Goal: Information Seeking & Learning: Learn about a topic

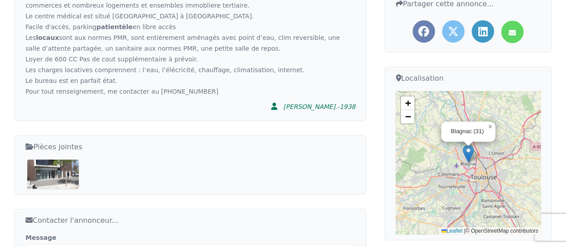
scroll to position [269, 0]
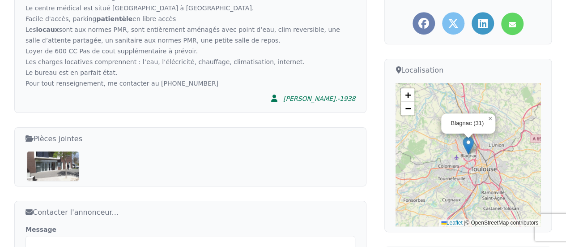
click at [65, 153] on img at bounding box center [52, 165] width 51 height 29
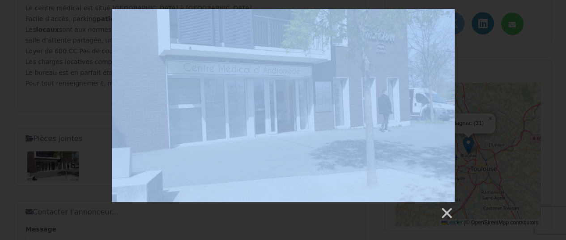
click at [341, 123] on img at bounding box center [283, 105] width 343 height 193
click at [505, 73] on div at bounding box center [283, 114] width 566 height 211
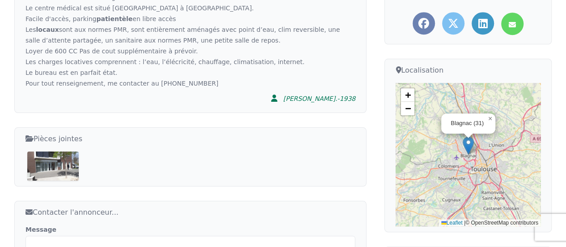
click at [44, 151] on img at bounding box center [52, 165] width 51 height 29
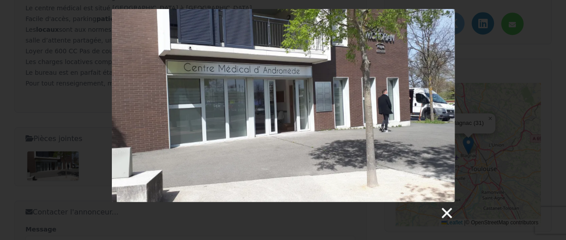
click at [448, 214] on link at bounding box center [446, 212] width 13 height 13
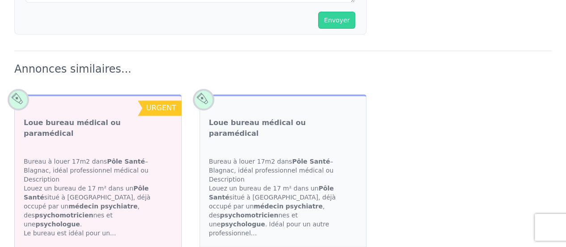
scroll to position [644, 0]
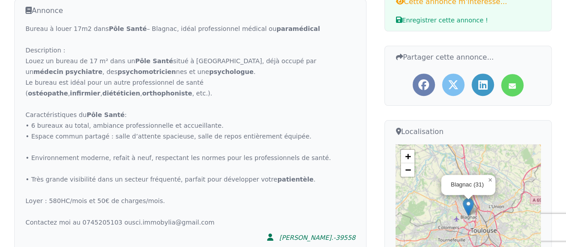
scroll to position [215, 0]
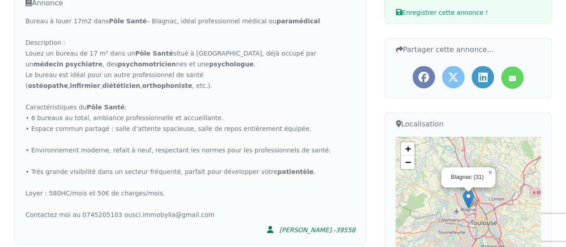
click at [103, 139] on div "Bureau à louer 17m2 dans Pôle Santé – [GEOGRAPHIC_DATA], idéal professionnel mé…" at bounding box center [191, 118] width 330 height 204
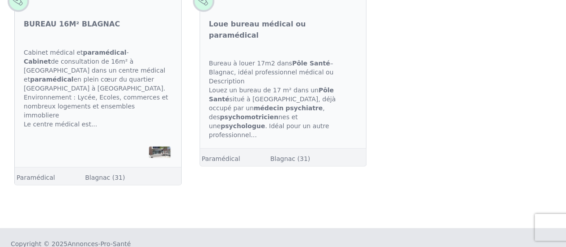
scroll to position [822, 0]
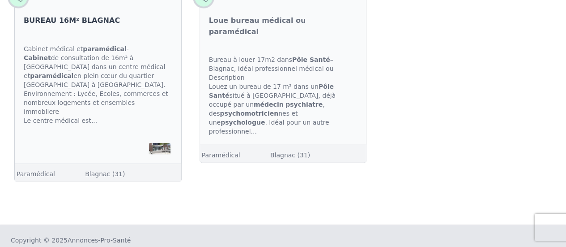
click at [47, 15] on link "BUREAU 16M² BLAGNAC" at bounding box center [72, 20] width 96 height 11
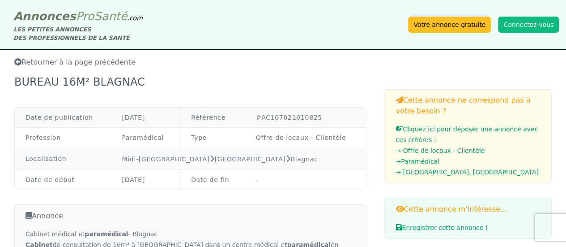
drag, startPoint x: 122, startPoint y: 180, endPoint x: 164, endPoint y: 184, distance: 42.3
click at [164, 184] on td "[DATE]" at bounding box center [145, 180] width 69 height 20
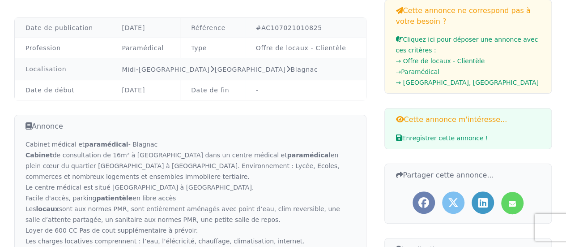
scroll to position [107, 0]
